Goal: Transaction & Acquisition: Purchase product/service

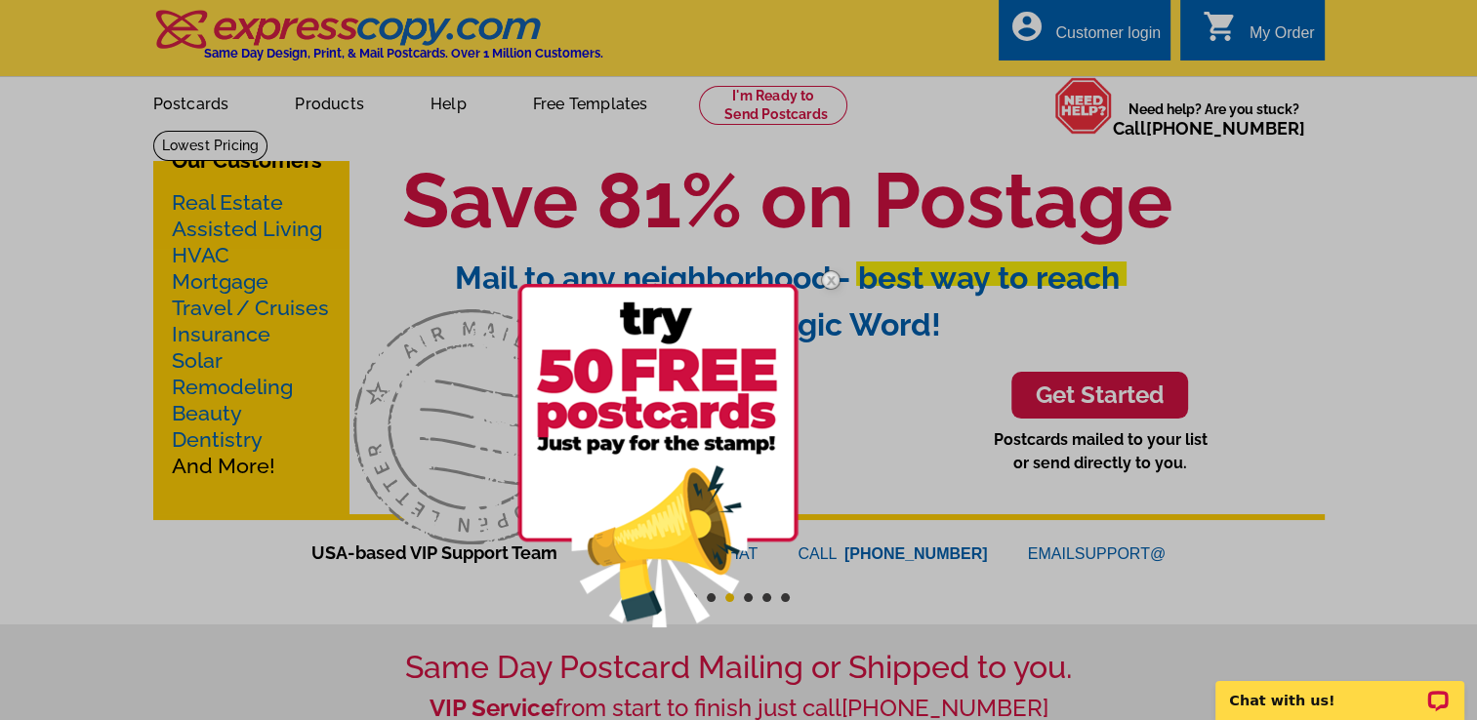
click at [207, 205] on div at bounding box center [738, 360] width 1477 height 720
click at [246, 205] on div at bounding box center [738, 360] width 1477 height 720
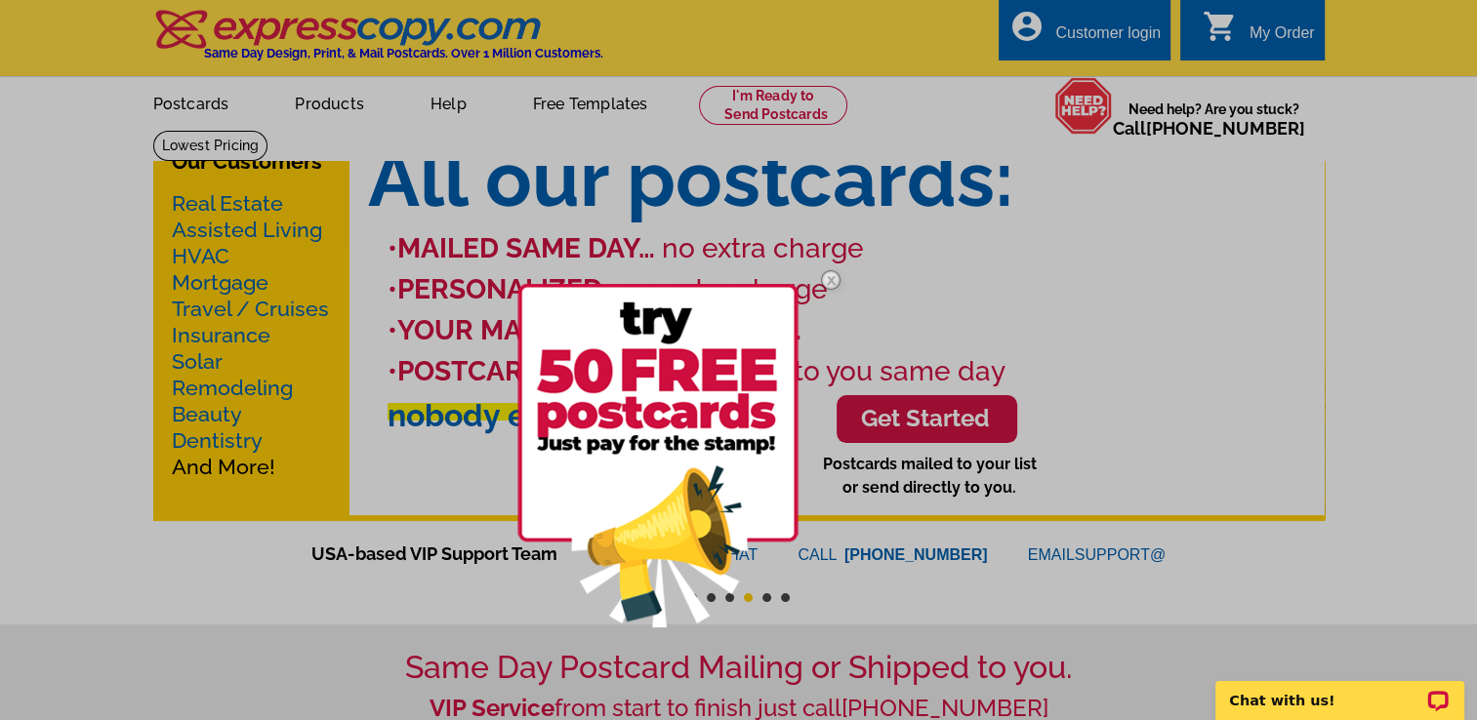
click at [1175, 311] on div at bounding box center [738, 360] width 1477 height 720
click at [828, 283] on img at bounding box center [830, 280] width 57 height 57
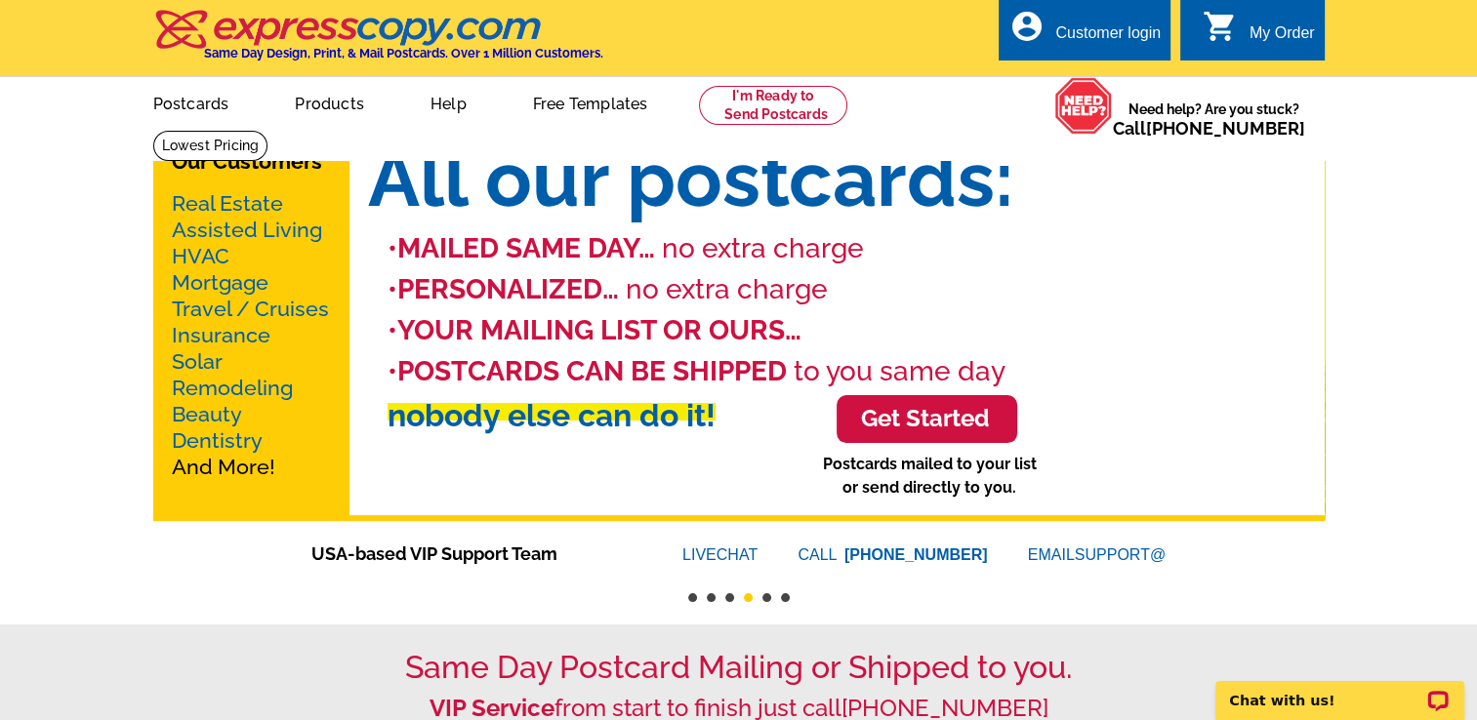
click at [225, 203] on link "Real Estate" at bounding box center [227, 203] width 111 height 24
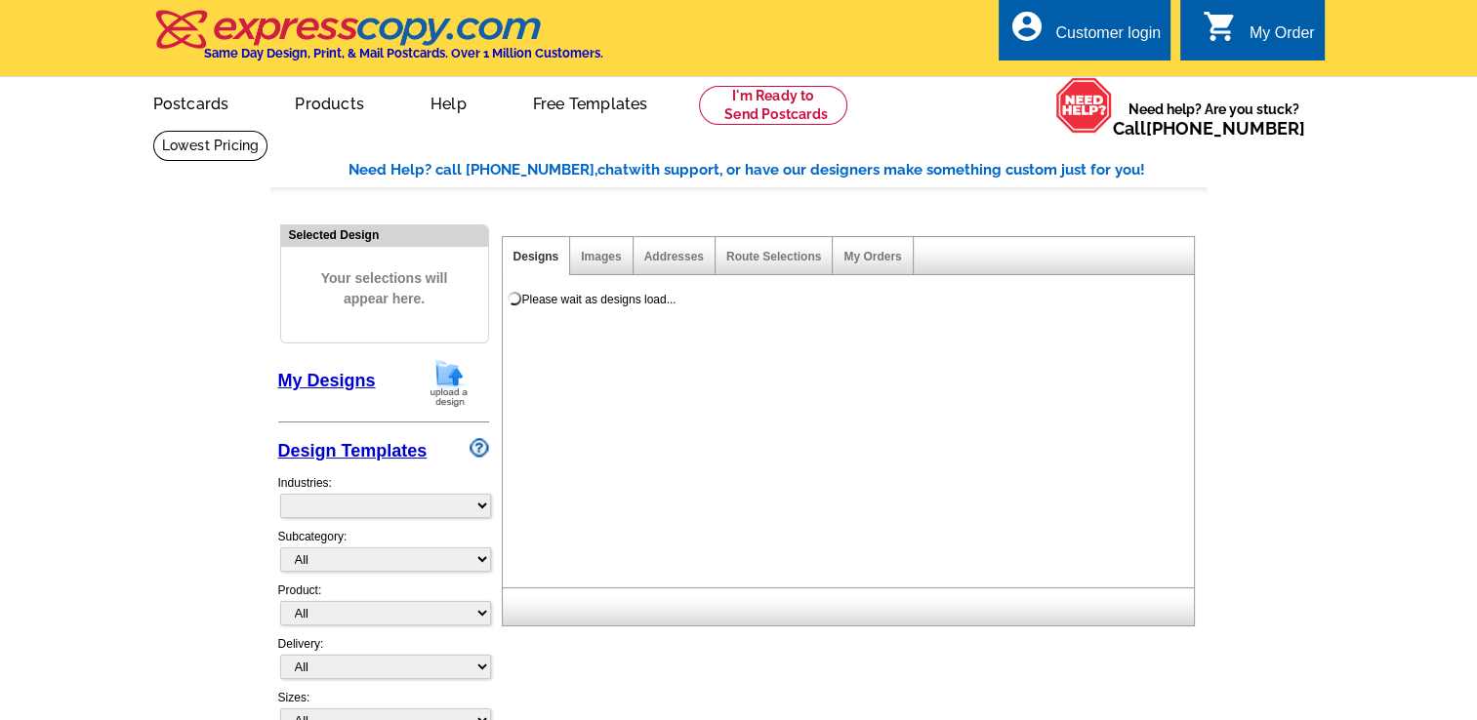
select select "785"
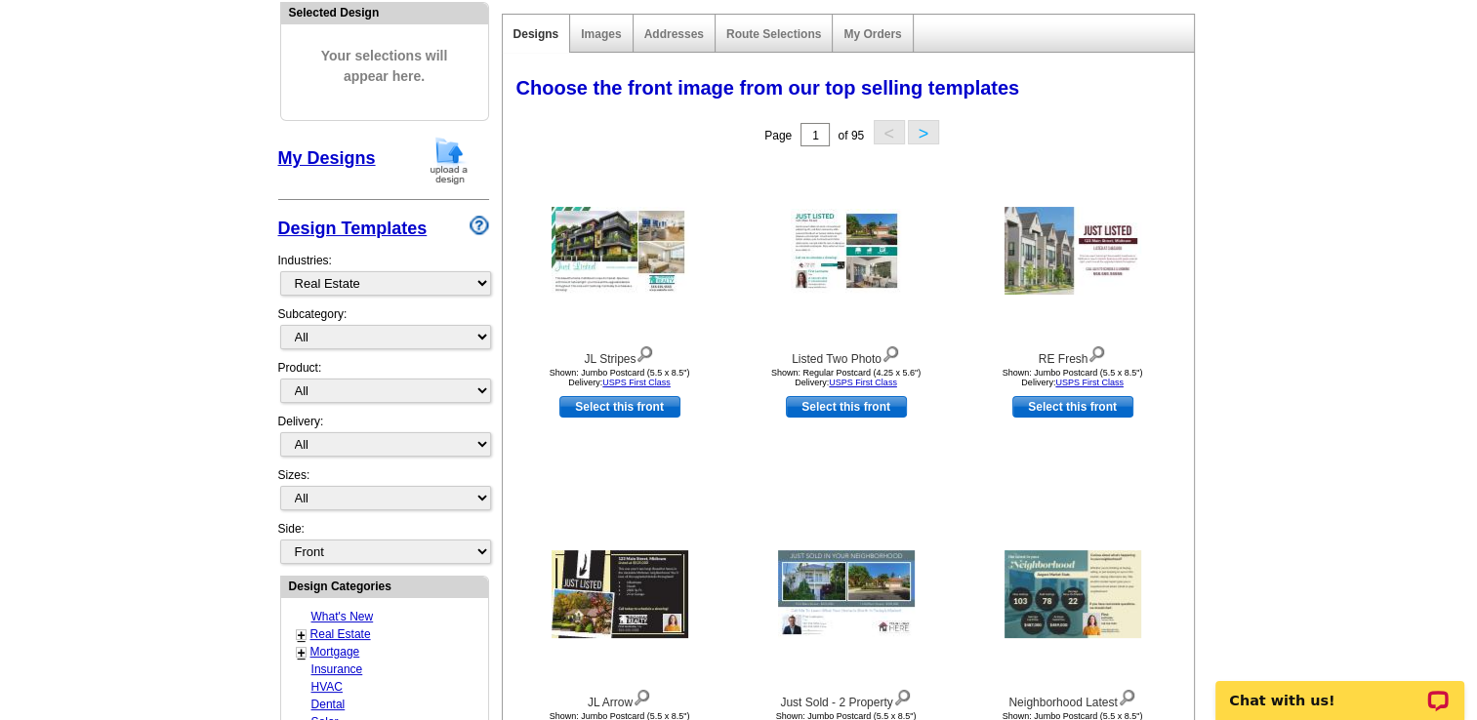
scroll to position [226, 0]
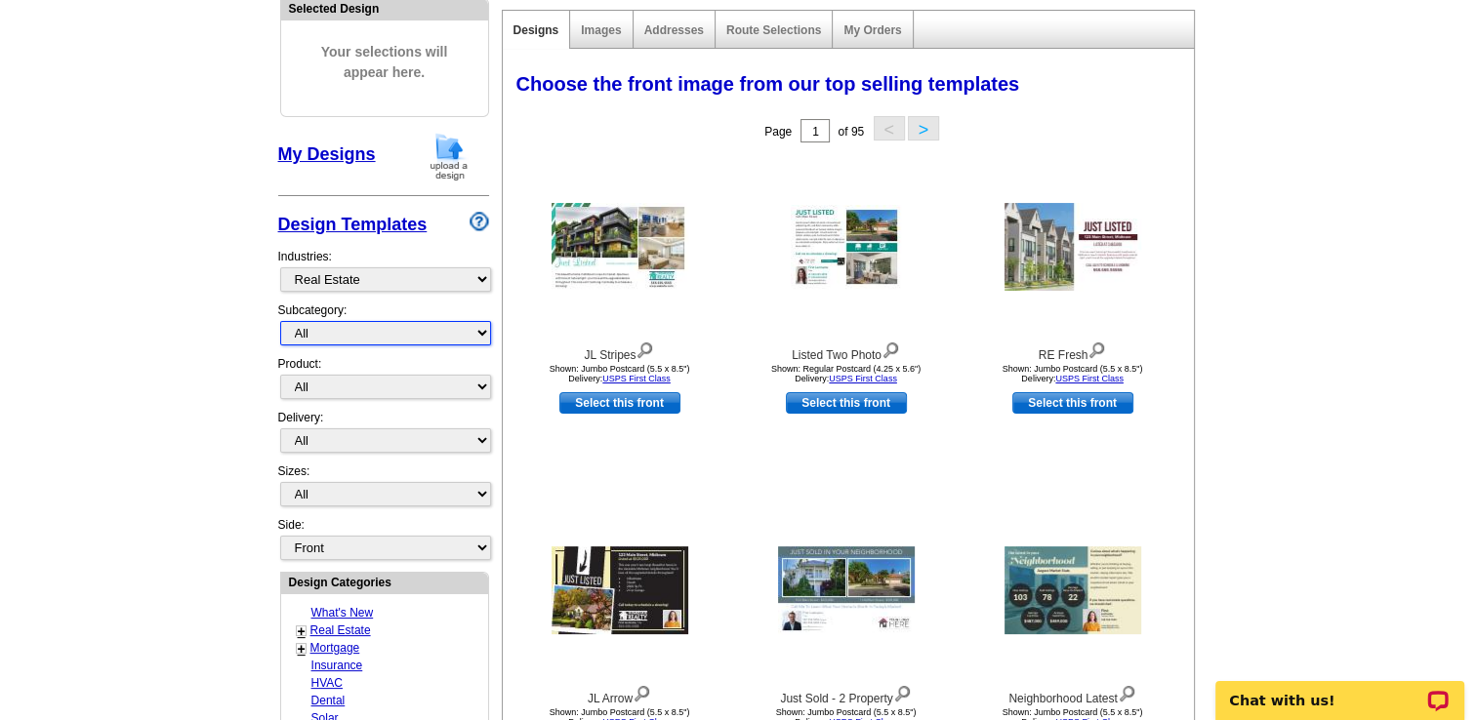
click at [397, 340] on select "All RE/MAX® Referrals [PERSON_NAME]® Berkshire Hathaway Home Services Century 2…" at bounding box center [385, 333] width 211 height 24
select select "1208"
click at [280, 321] on select "All RE/MAX® Referrals [PERSON_NAME]® Berkshire Hathaway Home Services Century 2…" at bounding box center [385, 333] width 211 height 24
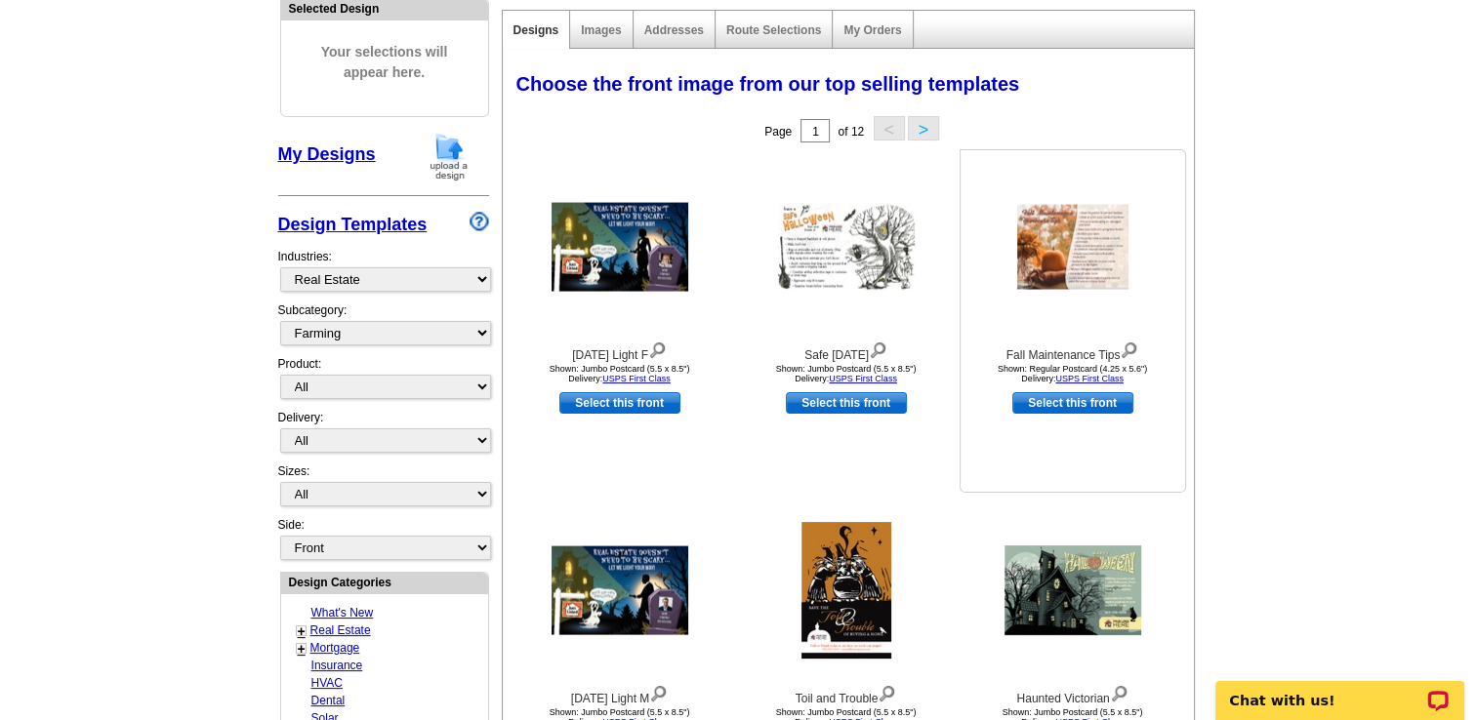
click at [1067, 245] on img at bounding box center [1072, 247] width 111 height 85
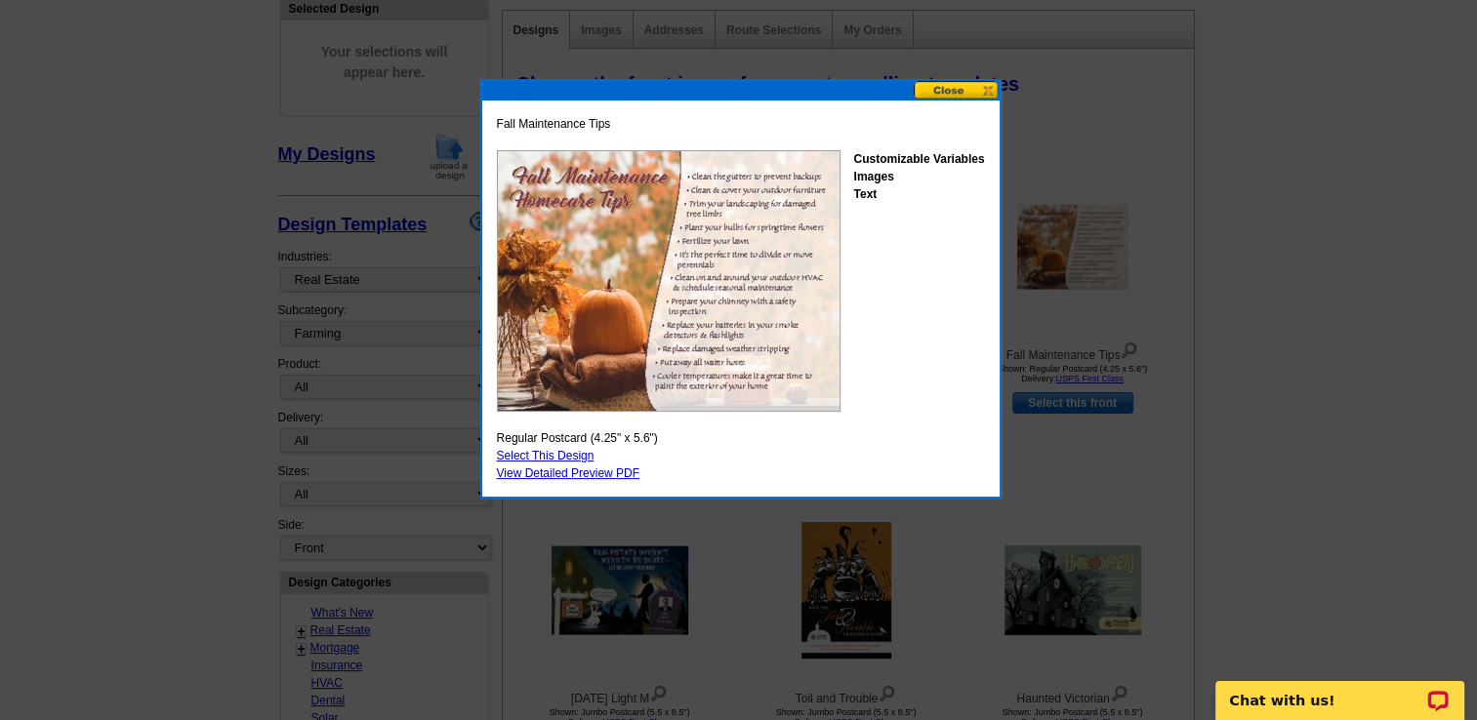
click at [967, 89] on button at bounding box center [957, 90] width 86 height 19
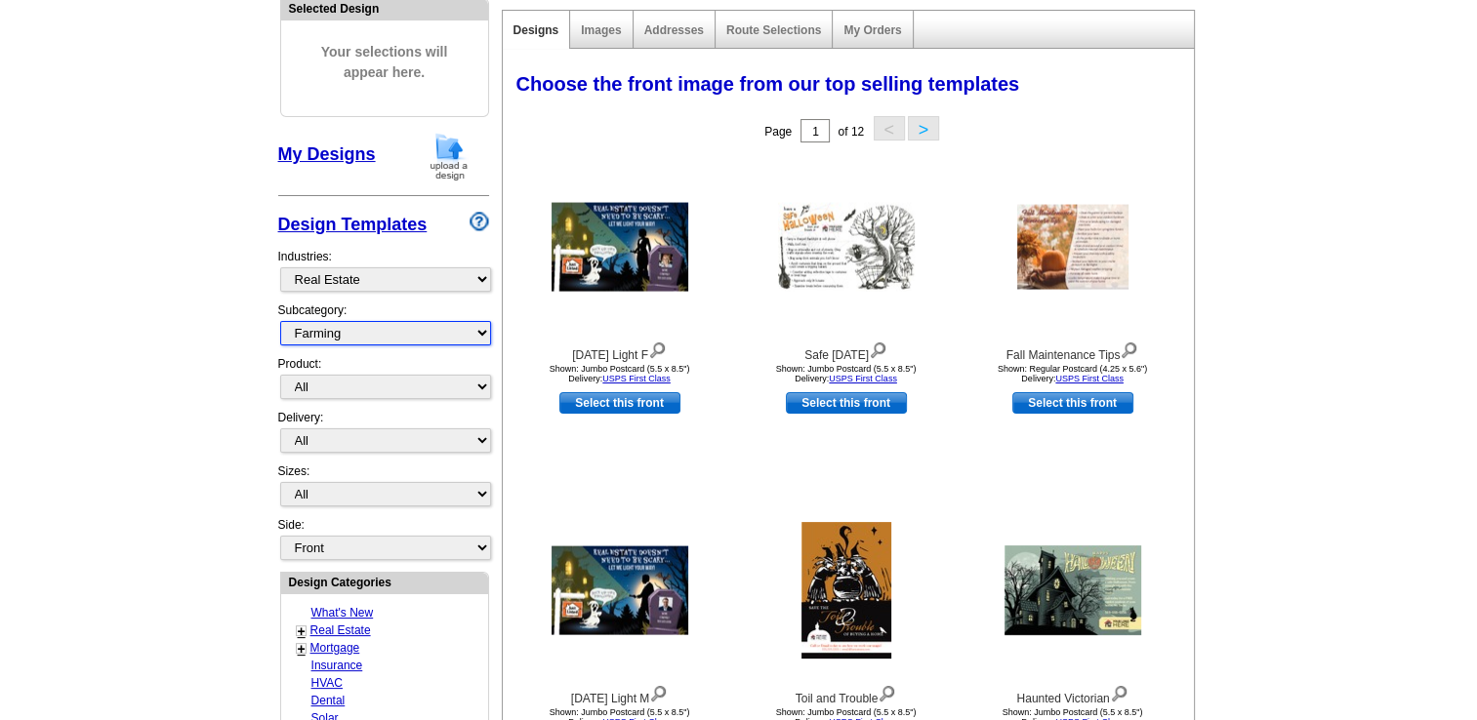
click at [400, 330] on select "All RE/MAX® Referrals [PERSON_NAME]® Berkshire Hathaway Home Services Century 2…" at bounding box center [385, 333] width 211 height 24
click at [180, 373] on main "Need Help? call [PHONE_NUMBER], chat with support, or have our designers make s…" at bounding box center [738, 628] width 1477 height 1451
click at [350, 385] on select "All Postcards Letters and flyers Business Cards Door Hangers Greeting Cards" at bounding box center [385, 387] width 211 height 24
select select "1"
click at [280, 375] on select "All Postcards Letters and flyers Business Cards Door Hangers Greeting Cards" at bounding box center [385, 387] width 211 height 24
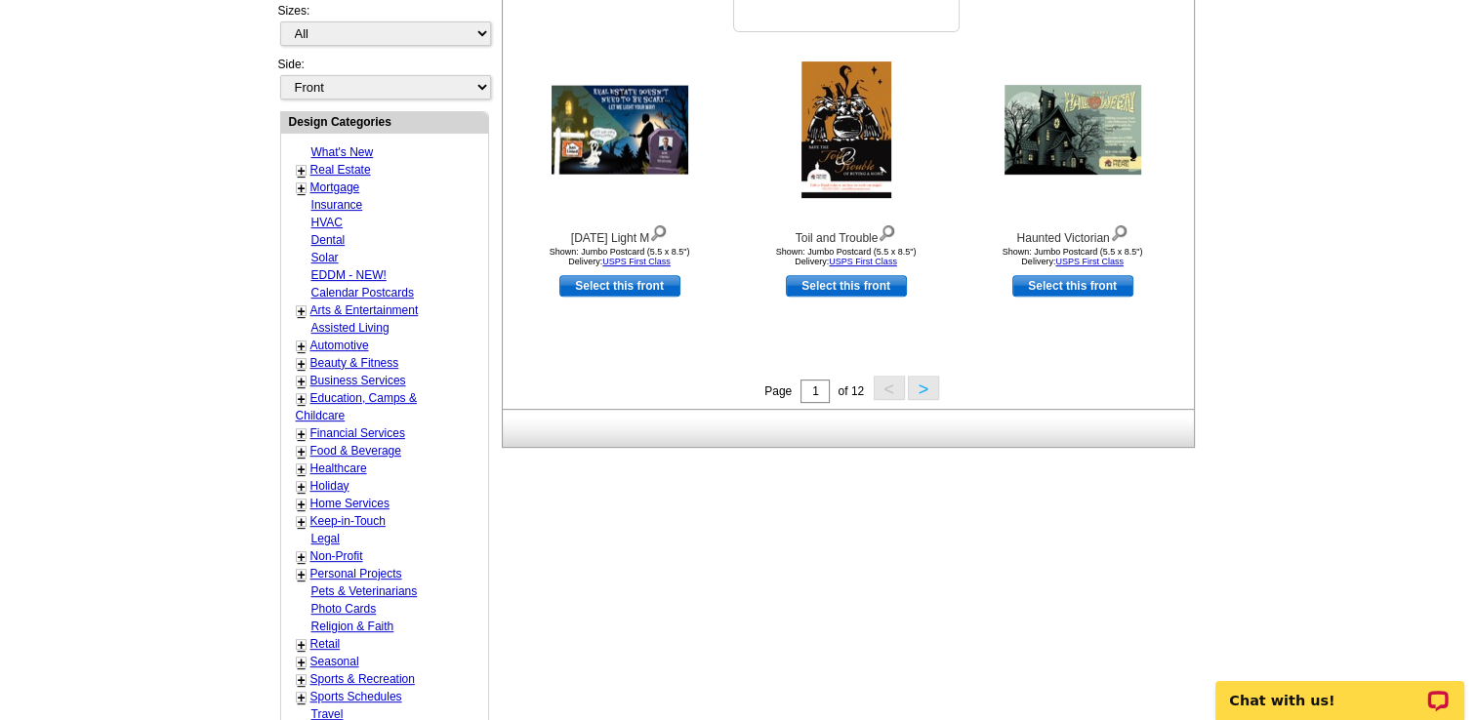
scroll to position [687, 0]
click at [333, 655] on link "Seasonal" at bounding box center [334, 662] width 49 height 14
select select "816"
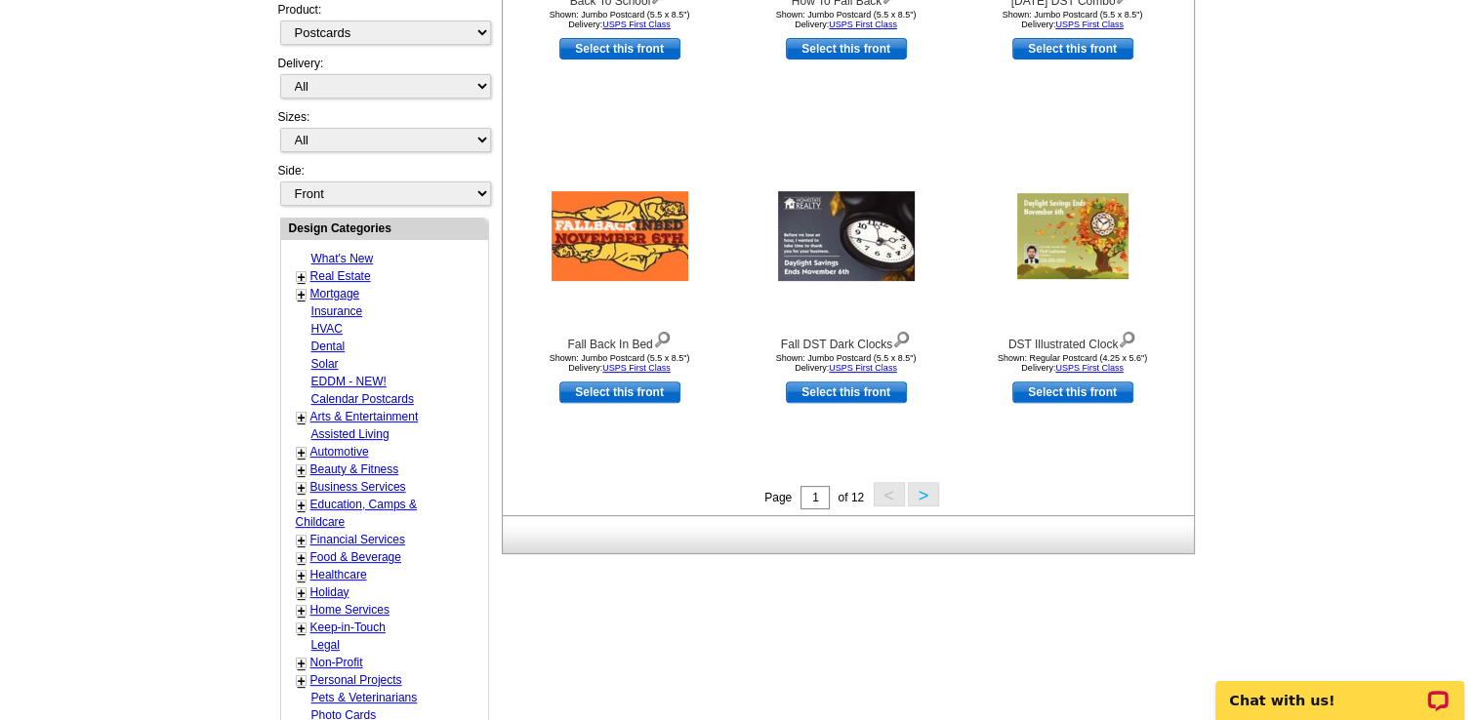
scroll to position [582, 0]
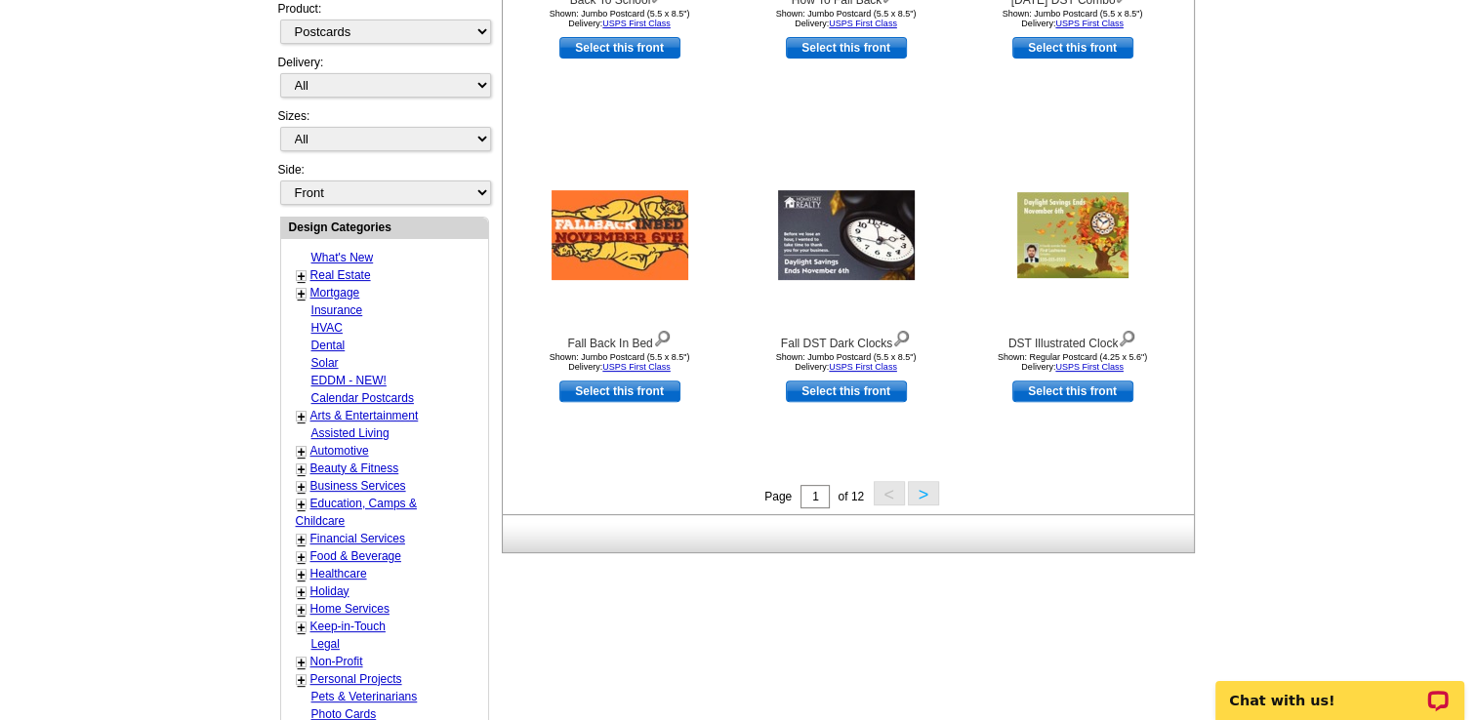
click at [921, 493] on button ">" at bounding box center [923, 493] width 31 height 24
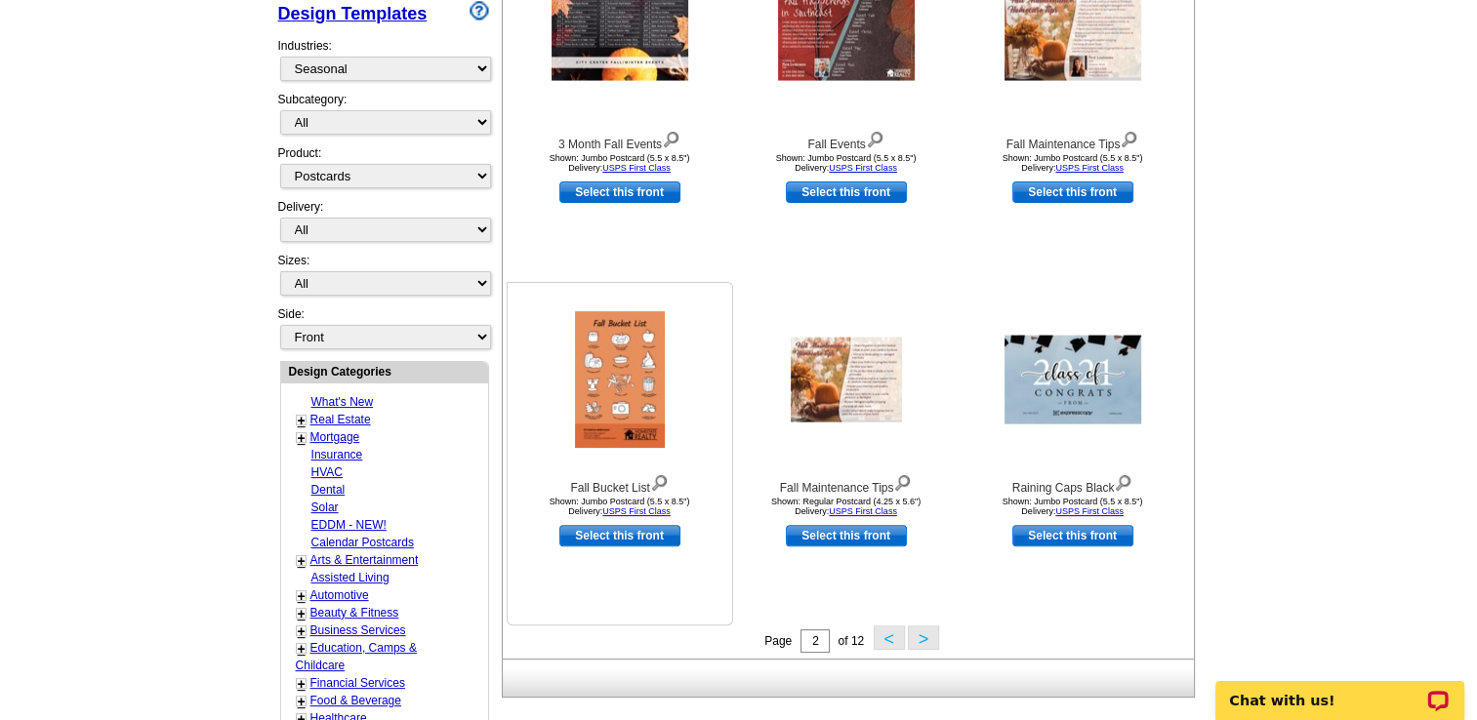
scroll to position [0, 0]
